Goal: Information Seeking & Learning: Learn about a topic

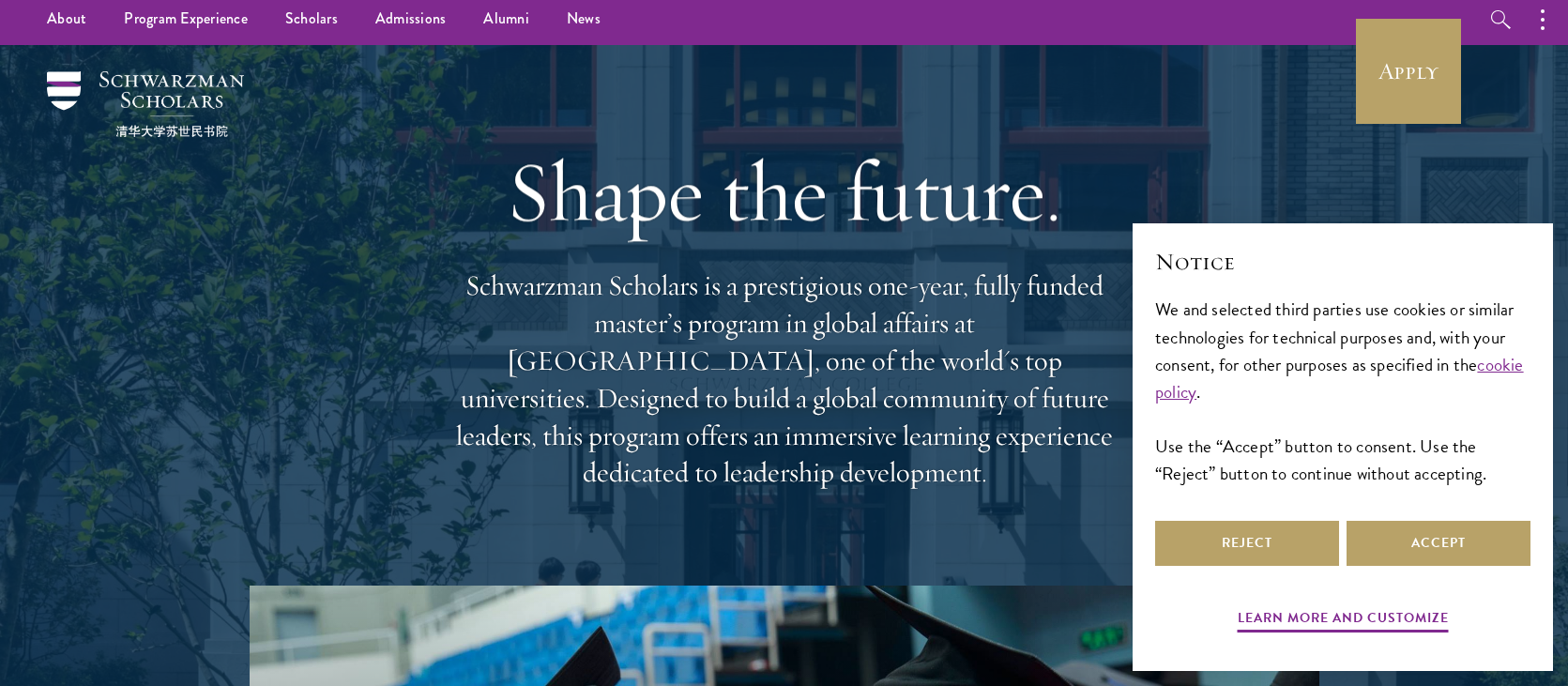
scroll to position [8, 0]
click at [1446, 551] on button "Accept" at bounding box center [1438, 543] width 184 height 45
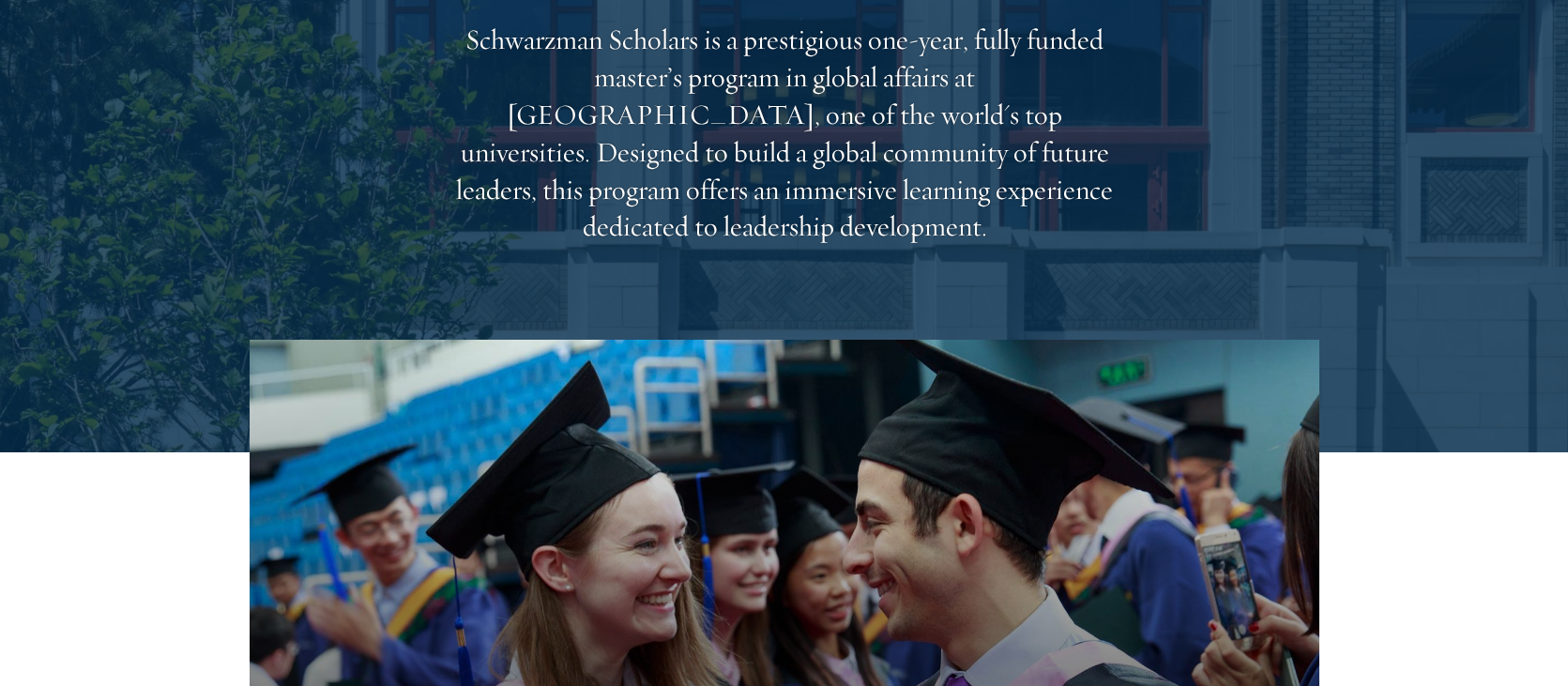
scroll to position [0, 0]
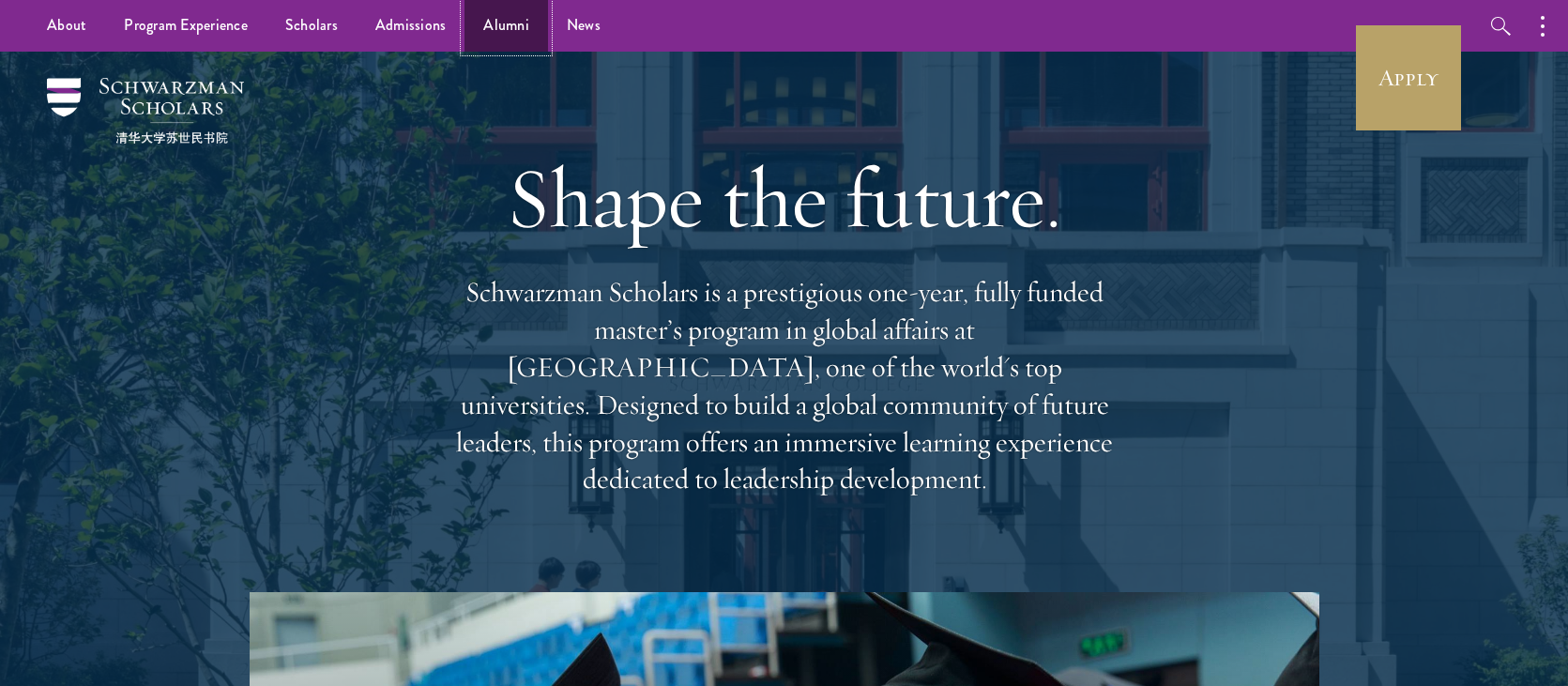
click at [528, 22] on link "Alumni" at bounding box center [507, 25] width 83 height 51
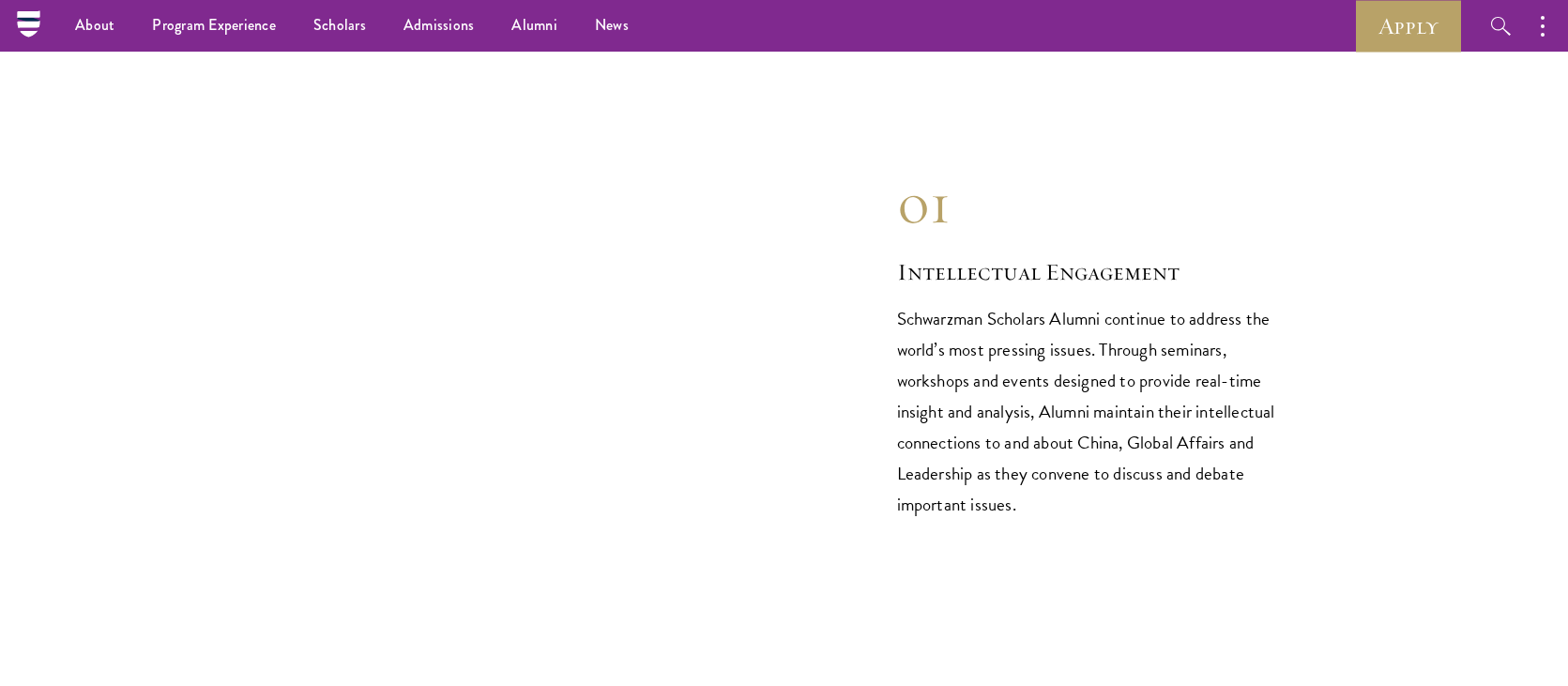
scroll to position [1088, 0]
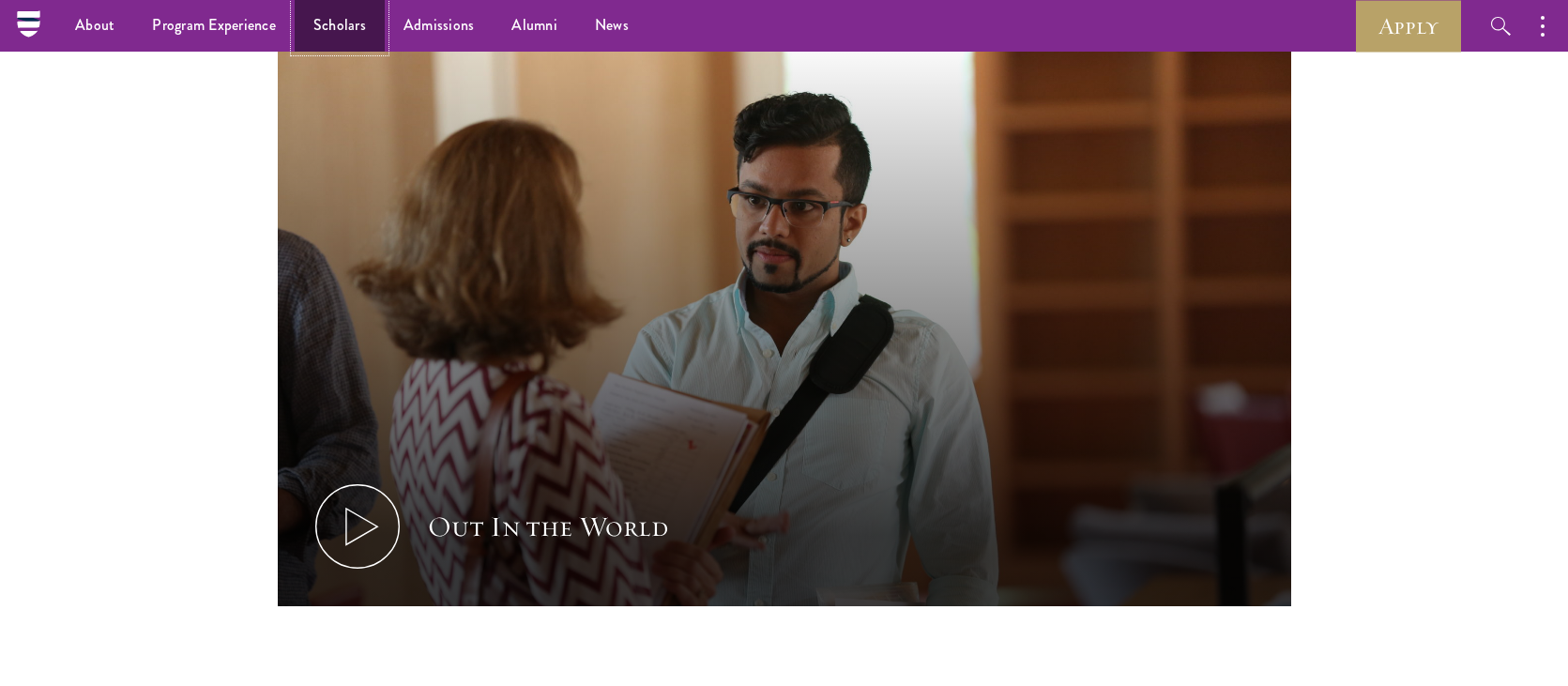
click at [322, 4] on link "Scholars" at bounding box center [339, 25] width 90 height 51
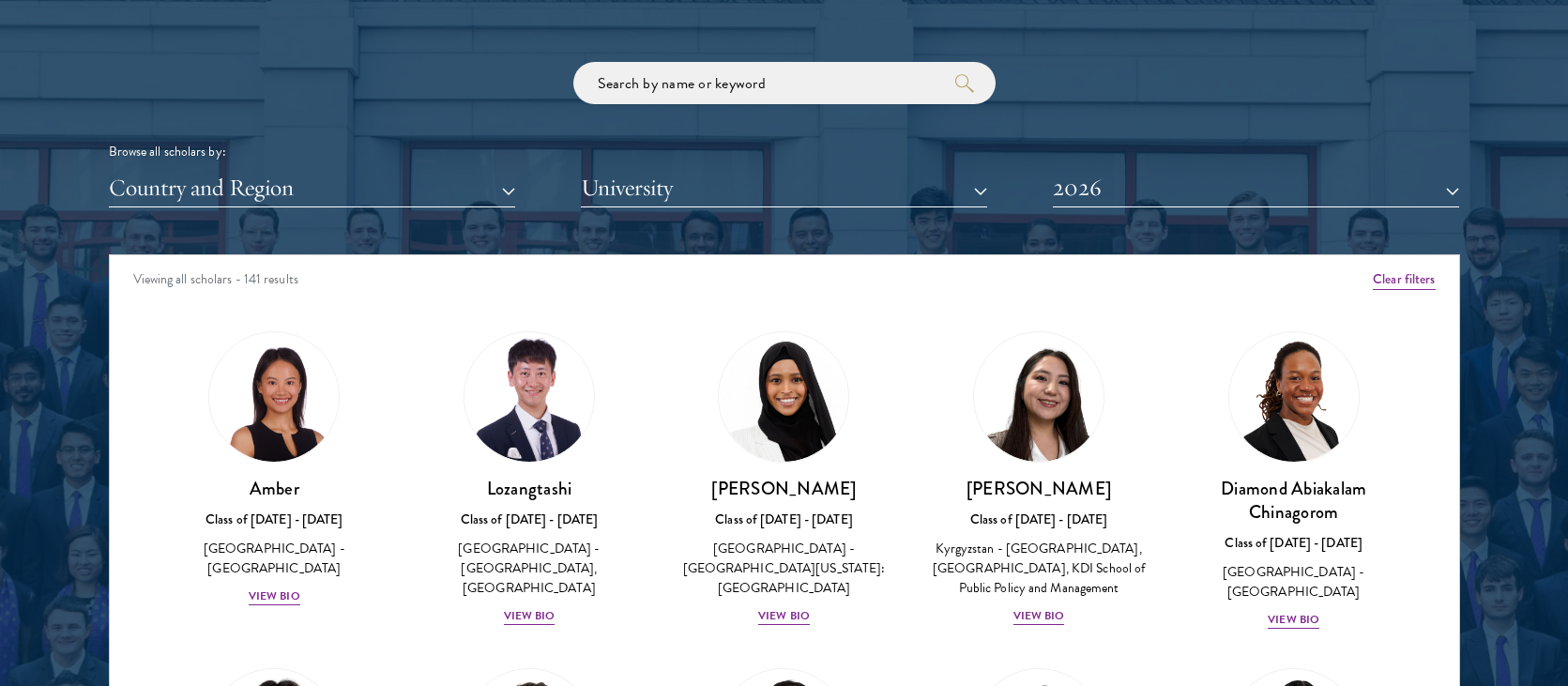
scroll to position [2272, 0]
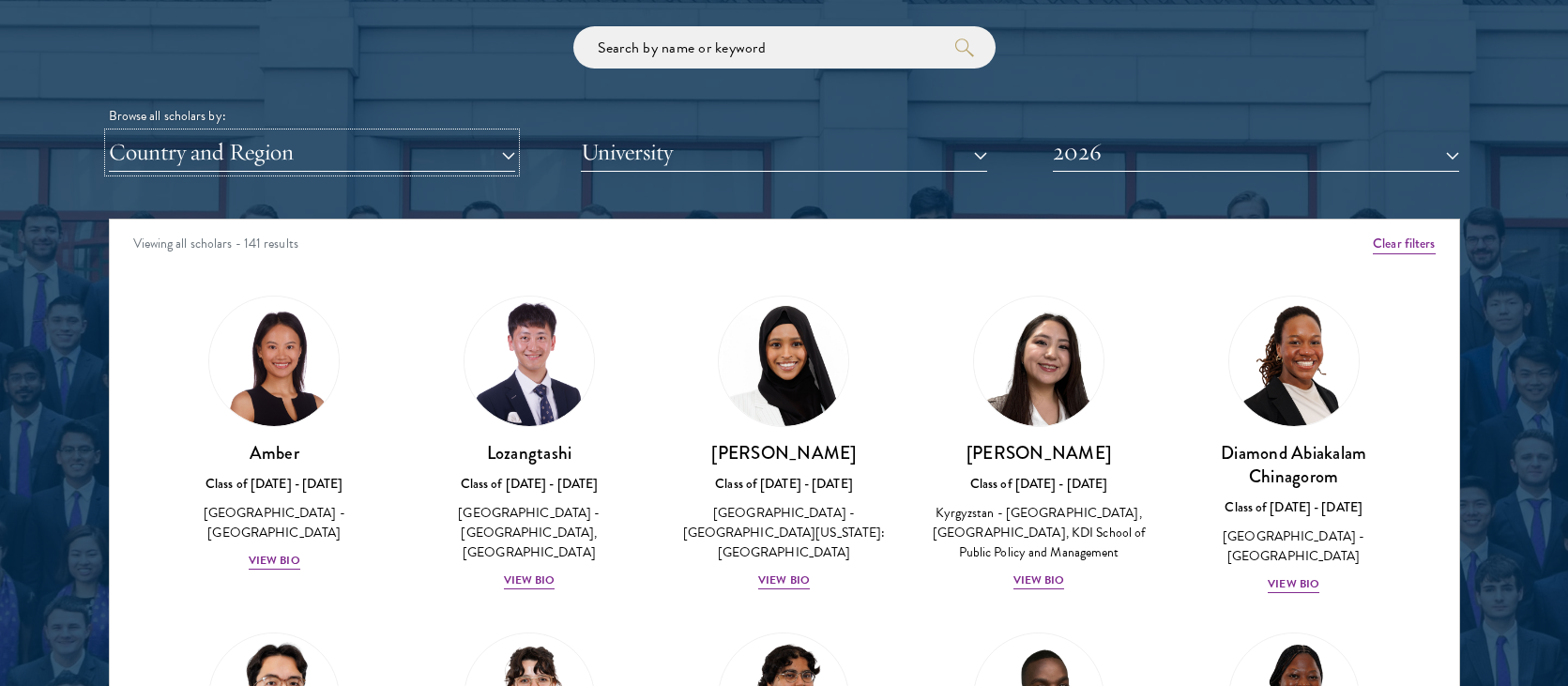
click at [421, 157] on button "Country and Region" at bounding box center [312, 153] width 406 height 39
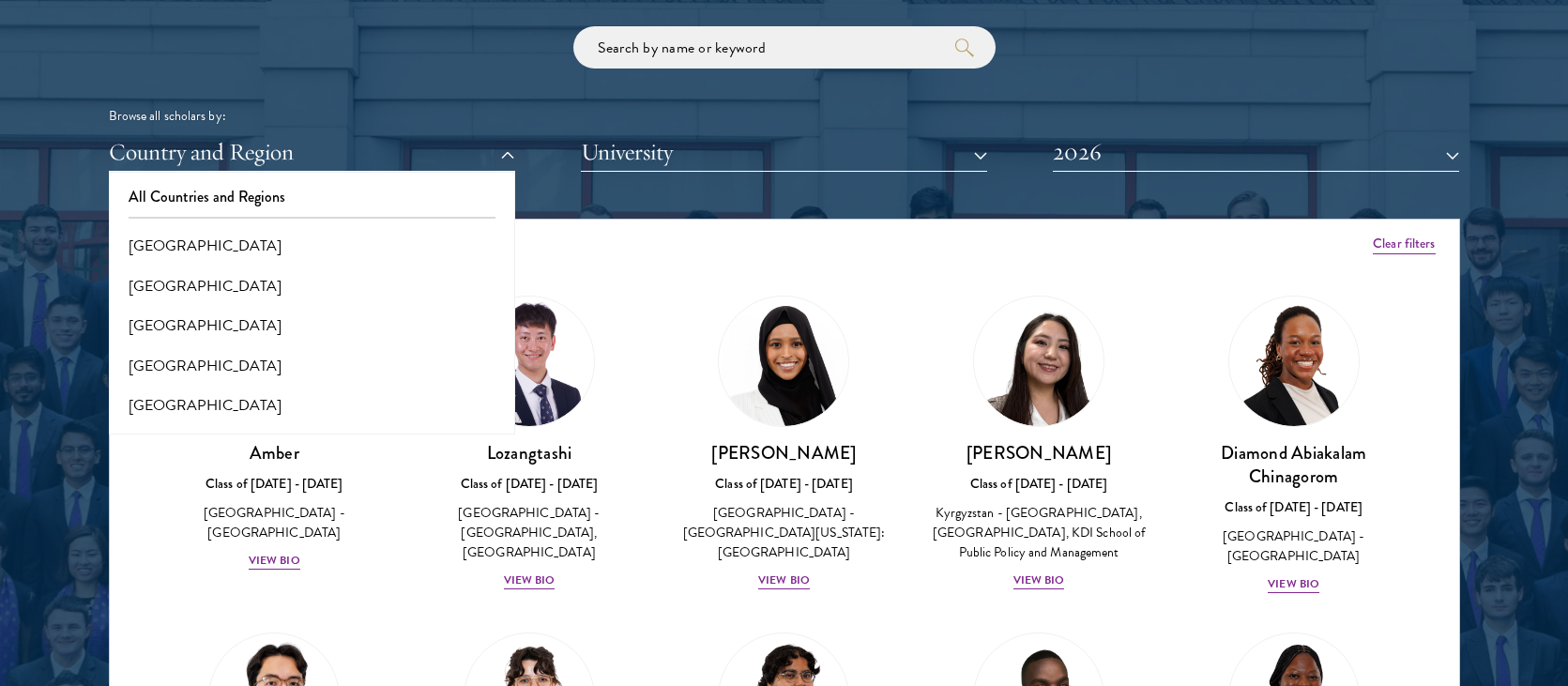
click at [438, 80] on div "Browse all scholars by: Country and Region All Countries and Regions [GEOGRAPHI…" at bounding box center [785, 99] width 1351 height 145
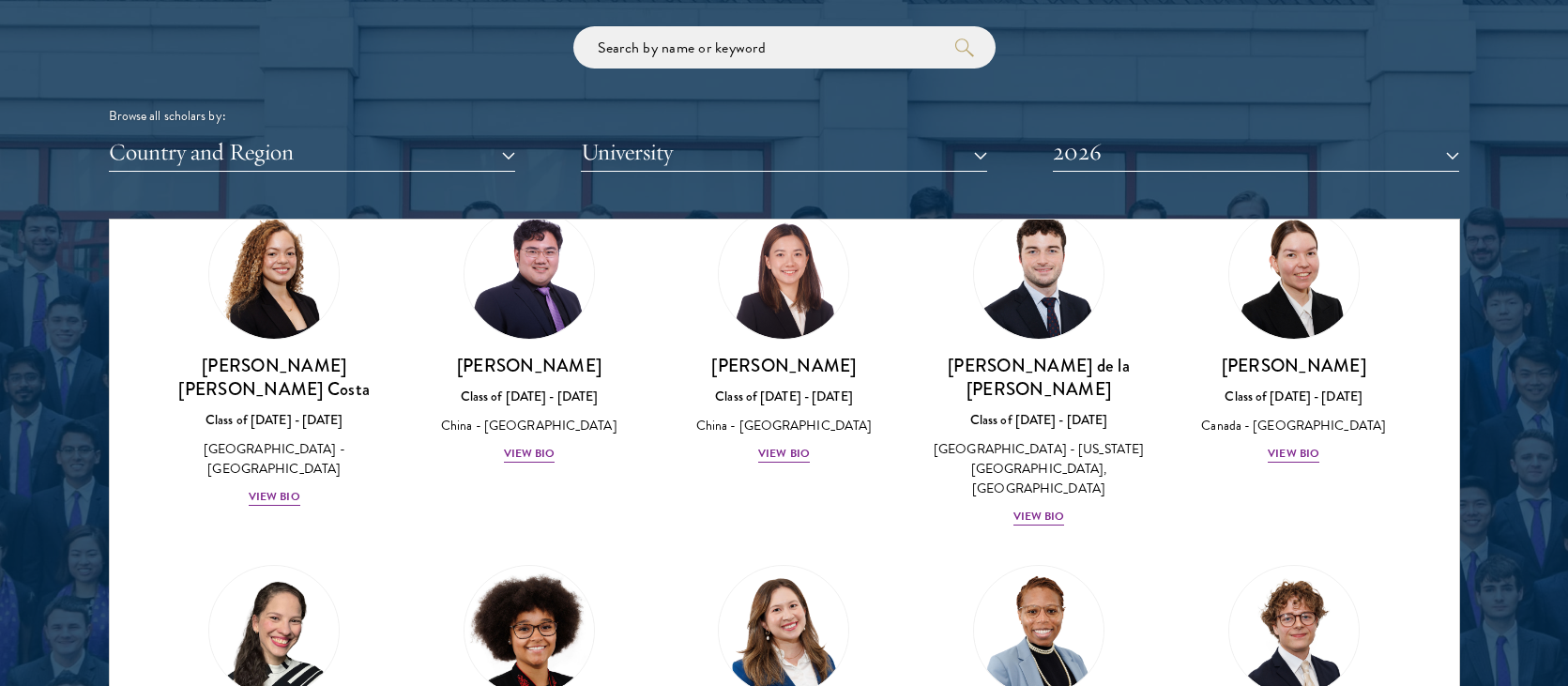
scroll to position [2139, 0]
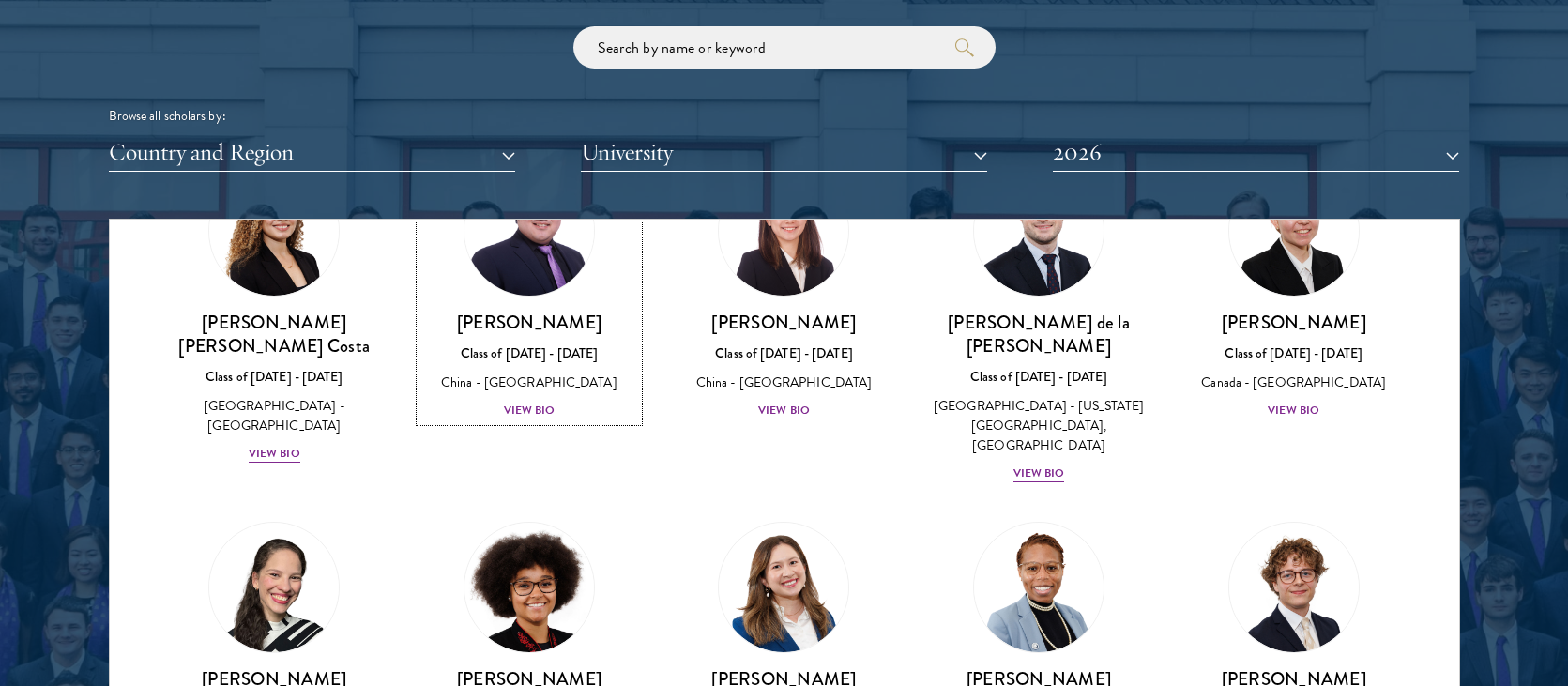
click at [509, 402] on div "View Bio" at bounding box center [529, 411] width 51 height 17
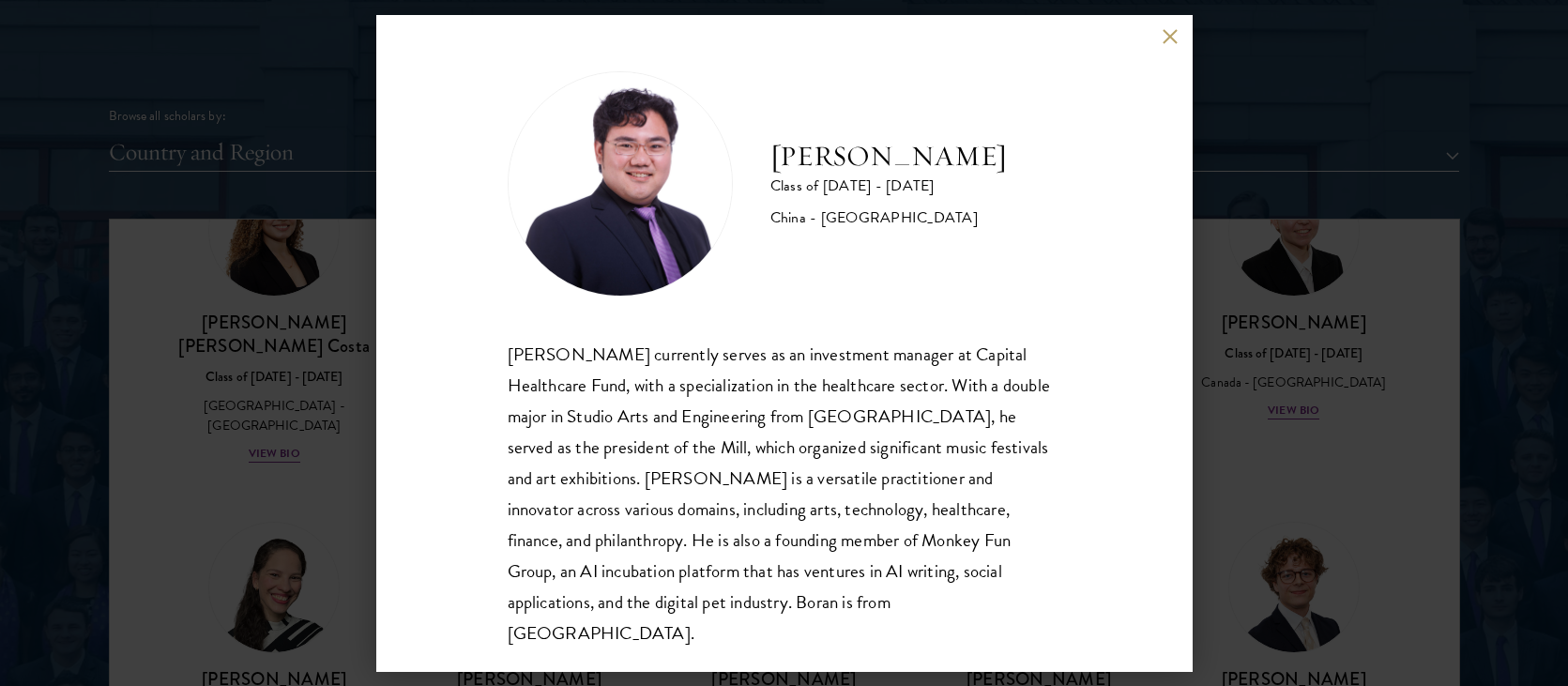
click at [434, 457] on div "[PERSON_NAME] Class of [DATE] - [DATE] [GEOGRAPHIC_DATA] - [GEOGRAPHIC_DATA] [P…" at bounding box center [784, 344] width 817 height 657
click at [310, 483] on div "[PERSON_NAME] Class of [DATE] - [DATE] [GEOGRAPHIC_DATA] - [GEOGRAPHIC_DATA] [P…" at bounding box center [784, 343] width 1568 height 686
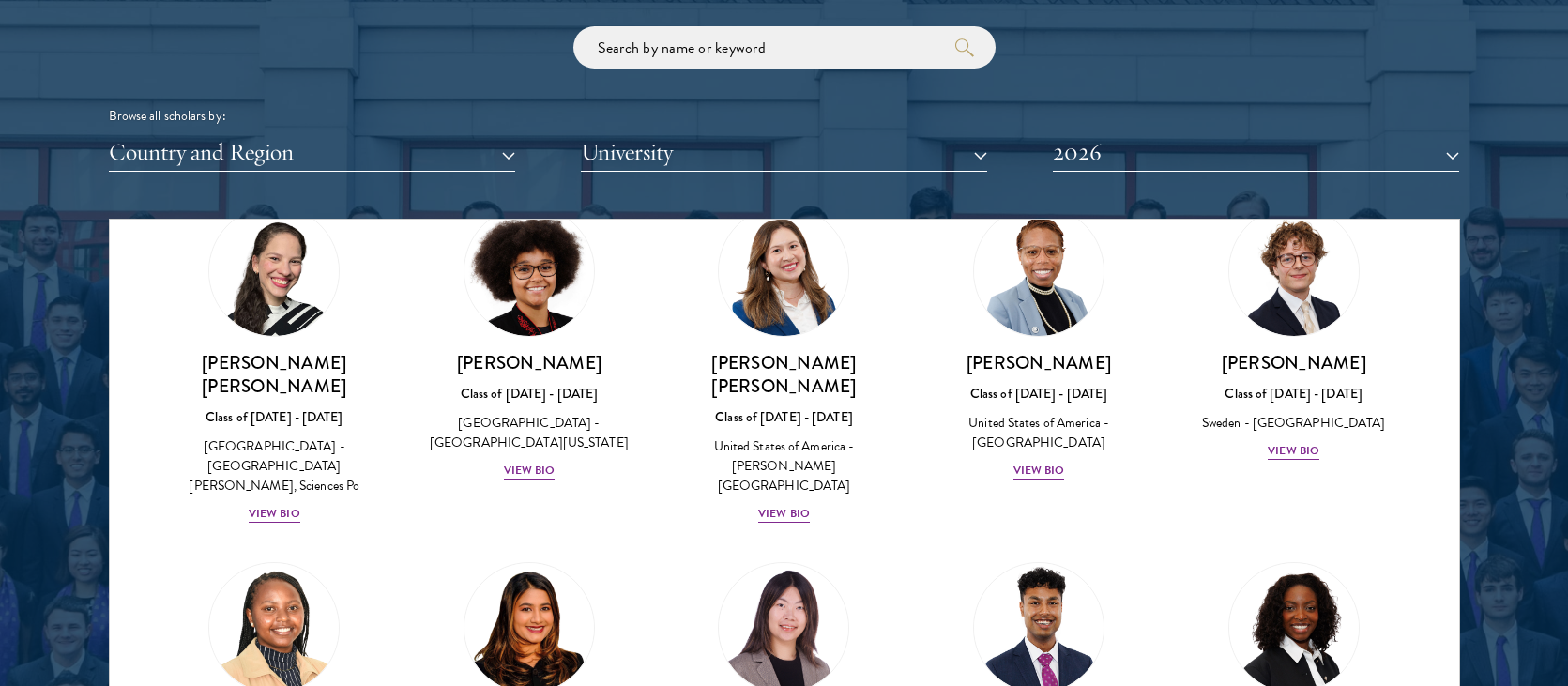
scroll to position [2473, 0]
